Goal: Check status: Check status

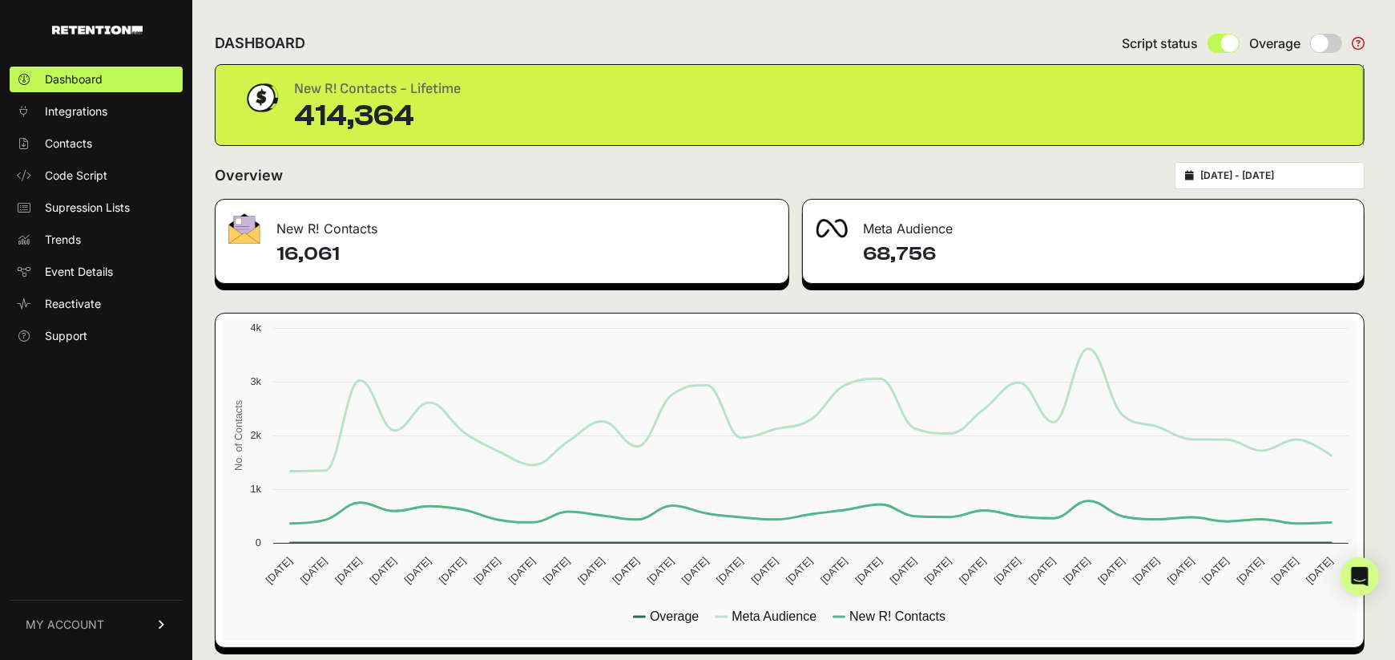
click at [1245, 185] on div "[DATE] - [DATE]" at bounding box center [1270, 175] width 190 height 27
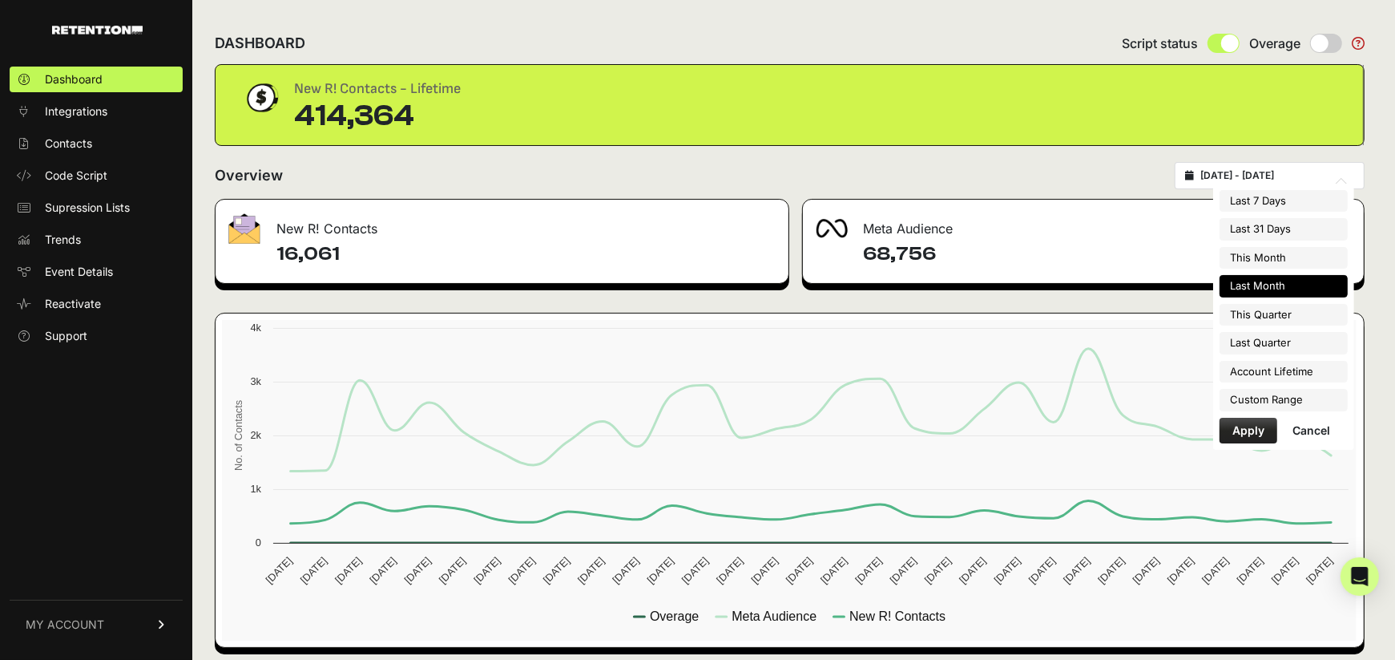
click at [1237, 177] on input "[DATE] - [DATE]" at bounding box center [1278, 175] width 154 height 13
click at [1246, 260] on li "This Month" at bounding box center [1284, 258] width 128 height 22
type input "[DATE] - [DATE]"
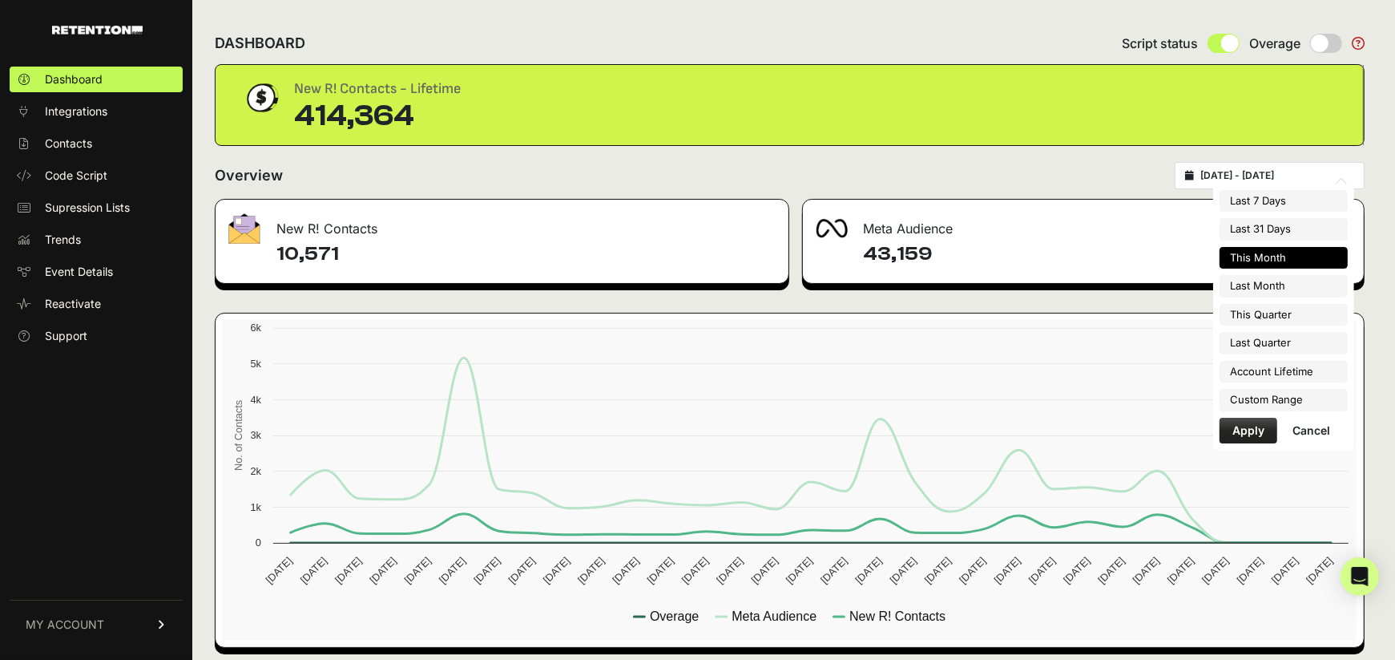
click at [1264, 174] on input "[DATE] - [DATE]" at bounding box center [1278, 175] width 154 height 13
click at [1256, 285] on li "Last Month" at bounding box center [1284, 286] width 128 height 22
type input "[DATE] - [DATE]"
